Goal: Task Accomplishment & Management: Complete application form

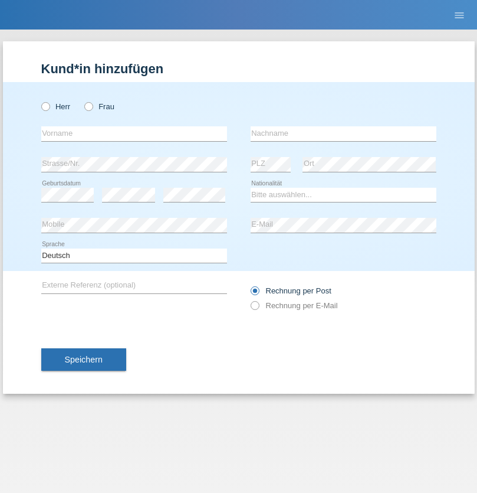
radio input "true"
click at [134, 133] on input "text" at bounding box center [134, 133] width 186 height 15
type input "[PERSON_NAME]"
click at [343, 133] on input "text" at bounding box center [344, 133] width 186 height 15
type input "Korczak"
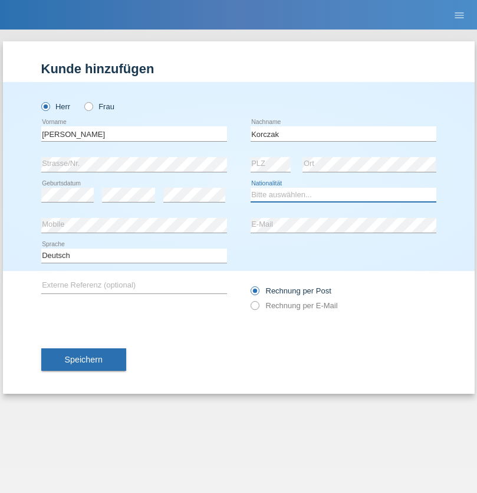
select select "PL"
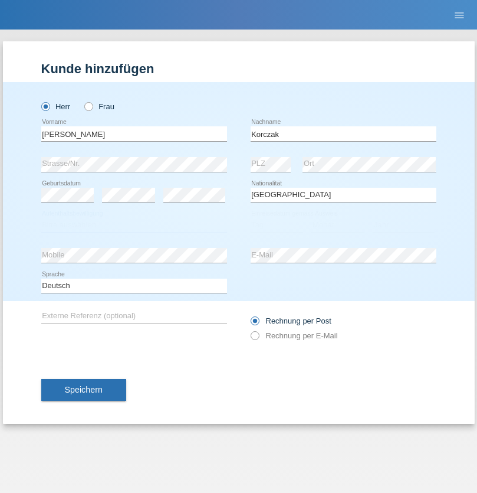
select select "C"
select select "01"
select select "05"
select select "2018"
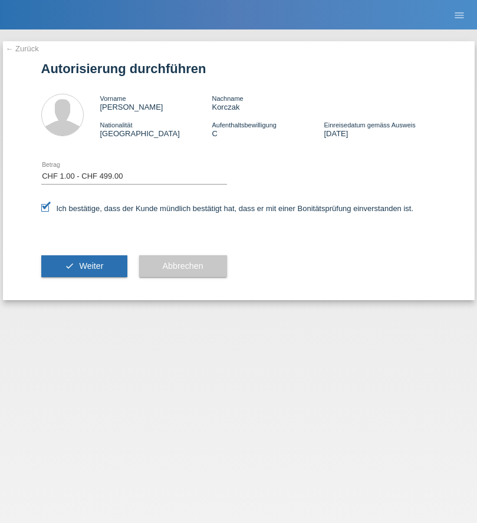
select select "1"
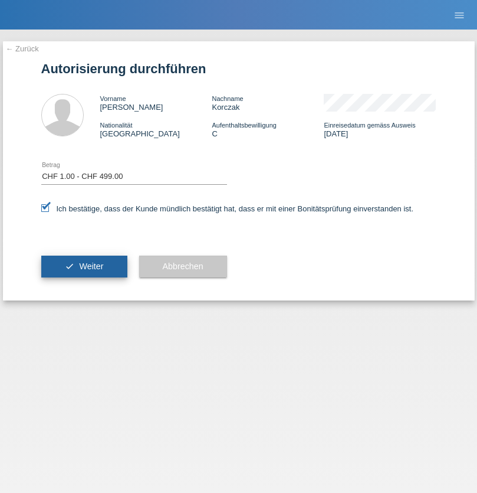
click at [84, 266] on span "Weiter" at bounding box center [91, 265] width 24 height 9
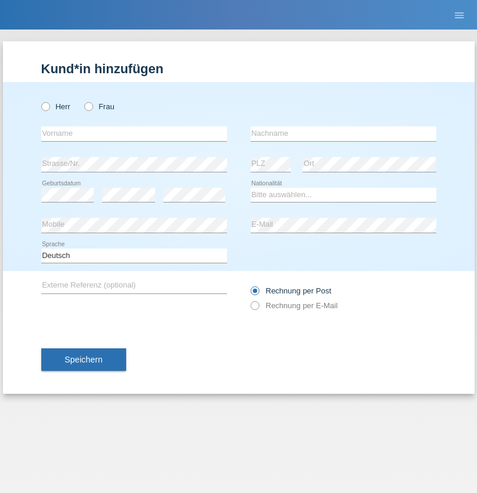
radio input "true"
select select "CH"
